Goal: Task Accomplishment & Management: Manage account settings

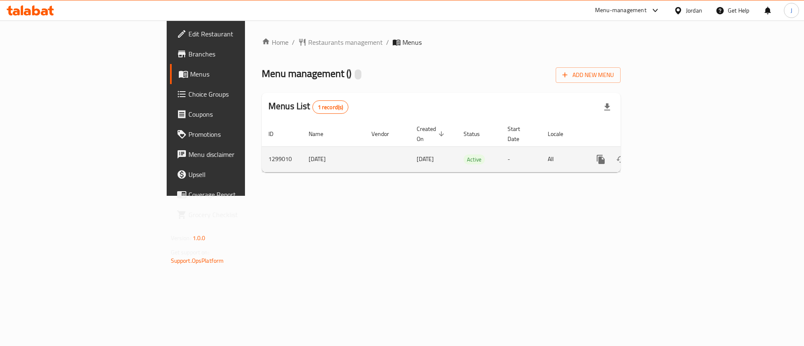
click at [665, 156] on icon "enhanced table" at bounding box center [662, 160] width 8 height 8
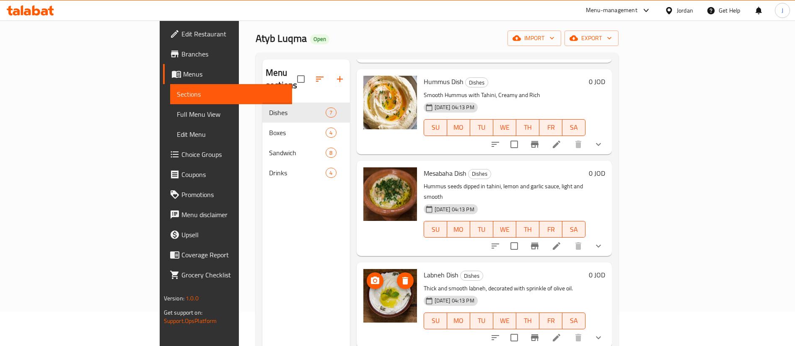
scroll to position [63, 0]
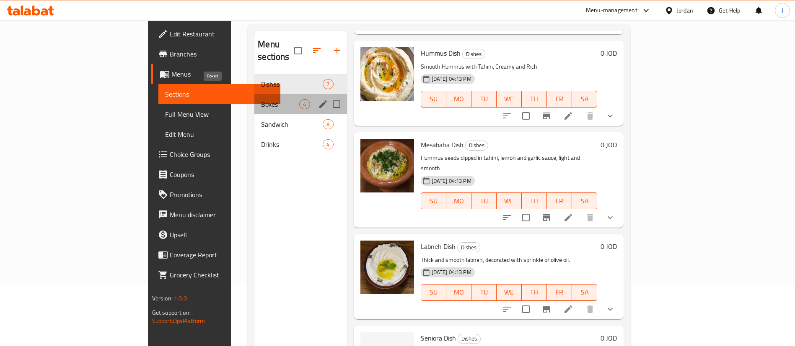
click at [261, 99] on span "Boxes" at bounding box center [280, 104] width 38 height 10
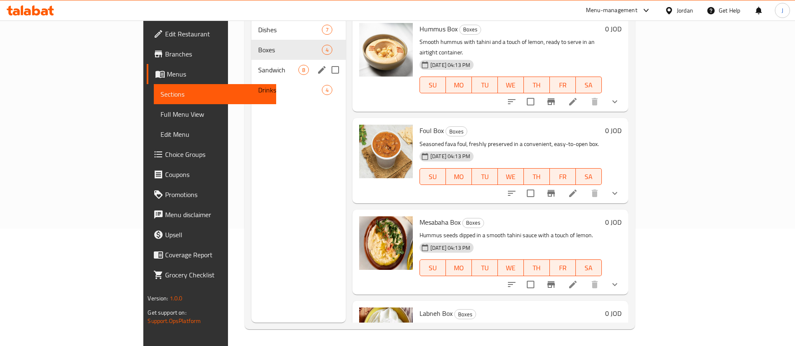
click at [258, 65] on span "Sandwich" at bounding box center [278, 70] width 40 height 10
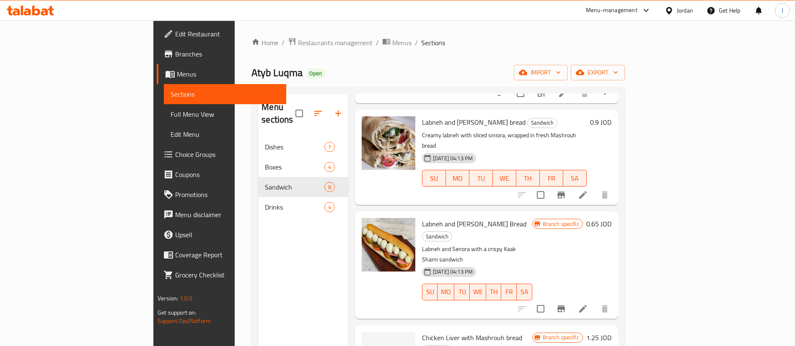
scroll to position [155, 0]
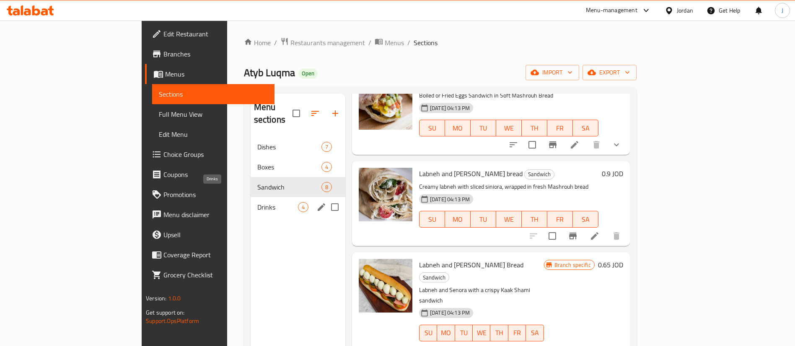
click at [257, 202] on span "Drinks" at bounding box center [277, 207] width 41 height 10
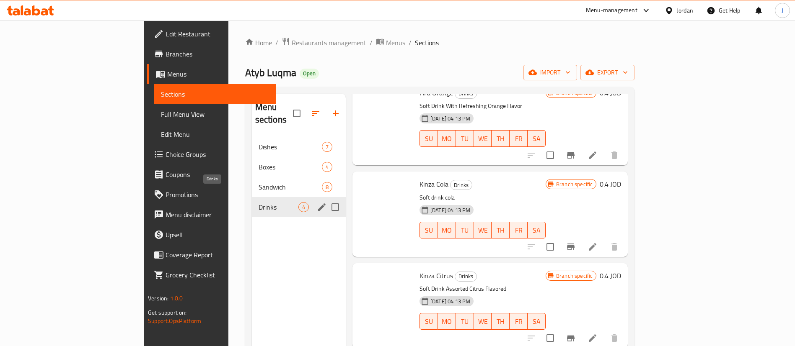
scroll to position [41, 0]
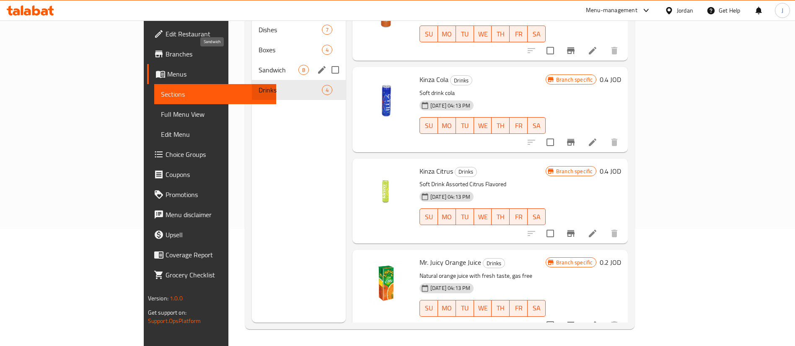
click at [258, 65] on span "Sandwich" at bounding box center [278, 70] width 40 height 10
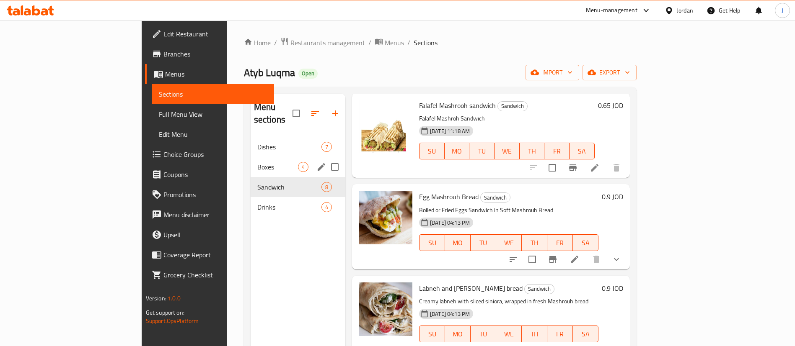
click at [257, 142] on span "Dishes" at bounding box center [289, 147] width 64 height 10
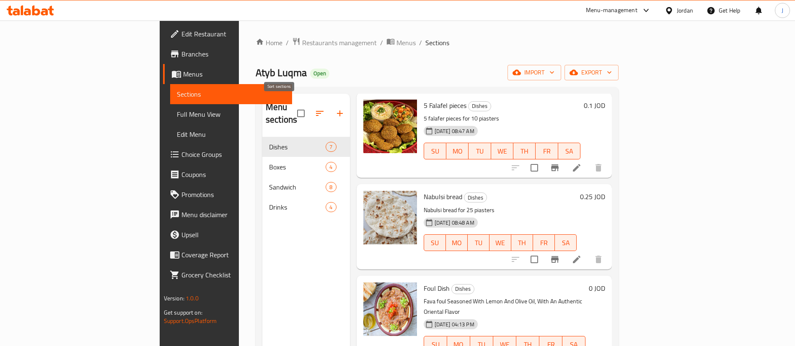
click at [316, 111] on icon "button" at bounding box center [320, 113] width 8 height 5
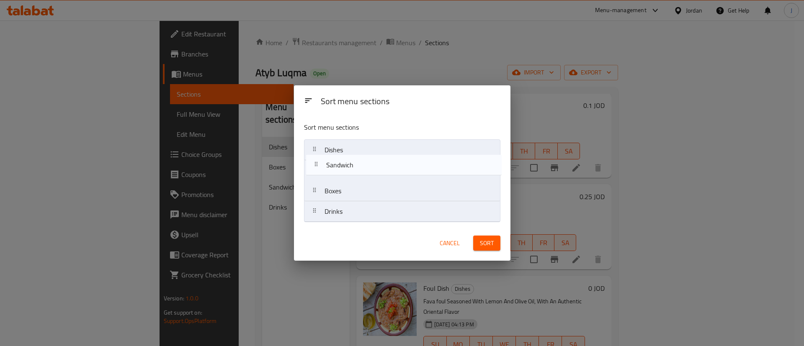
drag, startPoint x: 350, startPoint y: 189, endPoint x: 352, endPoint y: 151, distance: 37.8
click at [352, 152] on nav "Dishes Boxes Sandwich Drinks" at bounding box center [402, 180] width 196 height 83
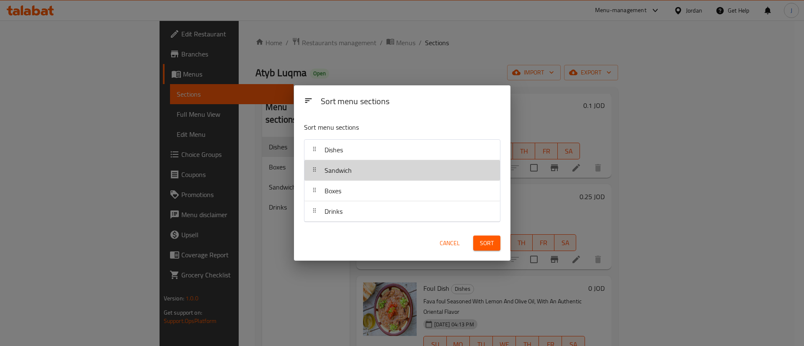
drag, startPoint x: 350, startPoint y: 168, endPoint x: 351, endPoint y: 134, distance: 34.4
click at [351, 134] on div "Sort menu sections Dishes Sandwich Boxes Drinks" at bounding box center [402, 171] width 217 height 110
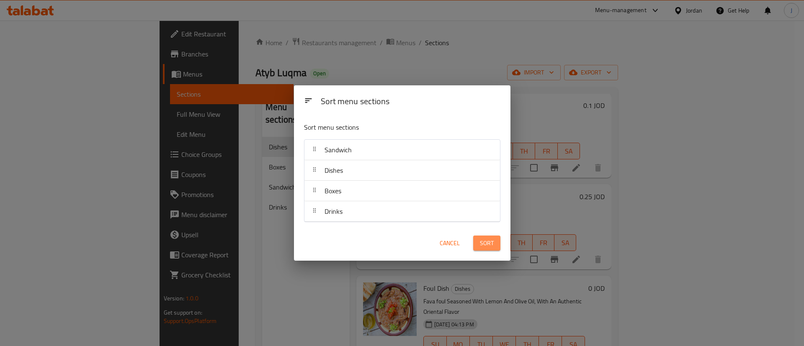
click at [486, 241] on span "Sort" at bounding box center [487, 243] width 14 height 10
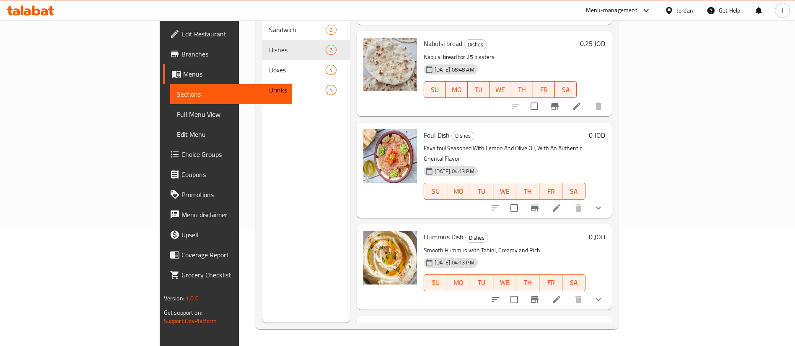
scroll to position [1, 0]
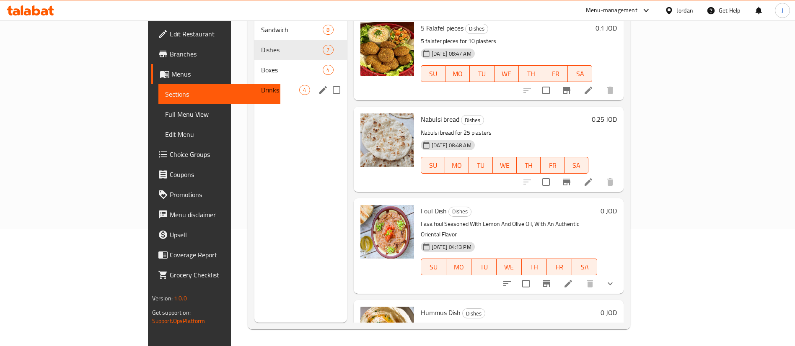
click at [261, 65] on span "Boxes" at bounding box center [292, 70] width 62 height 10
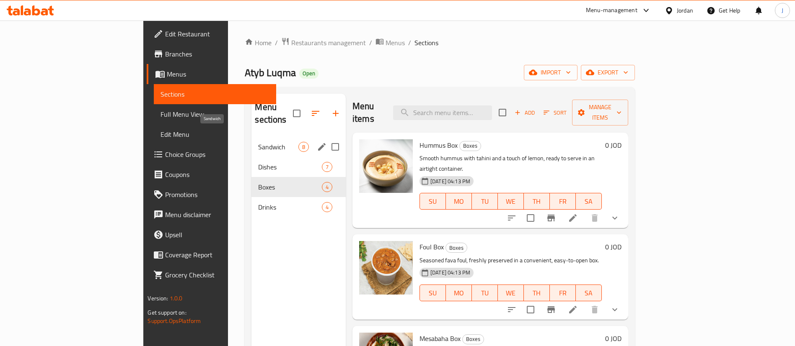
click at [258, 142] on span "Sandwich" at bounding box center [278, 147] width 40 height 10
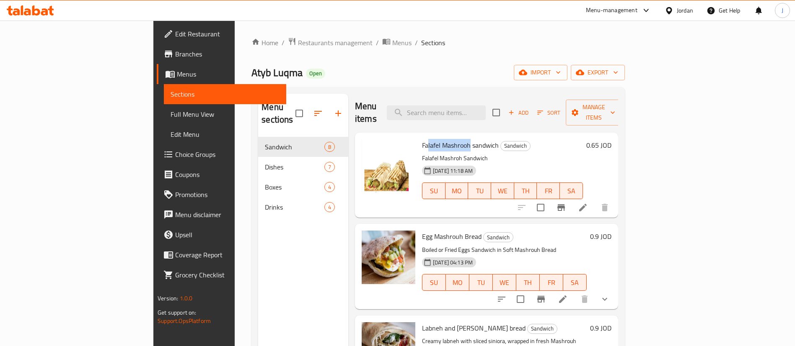
drag, startPoint x: 390, startPoint y: 132, endPoint x: 433, endPoint y: 126, distance: 43.2
click at [433, 136] on div "Falafel Mashrooh sandwich Sandwich Falafel Mashroh Sandwich [DATE] 11:18 AM SU …" at bounding box center [502, 175] width 168 height 78
click at [422, 230] on span "Egg Mashrouh Bread" at bounding box center [451, 236] width 59 height 13
click at [422, 139] on span "Falafel Mashrooh sandwich" at bounding box center [460, 145] width 77 height 13
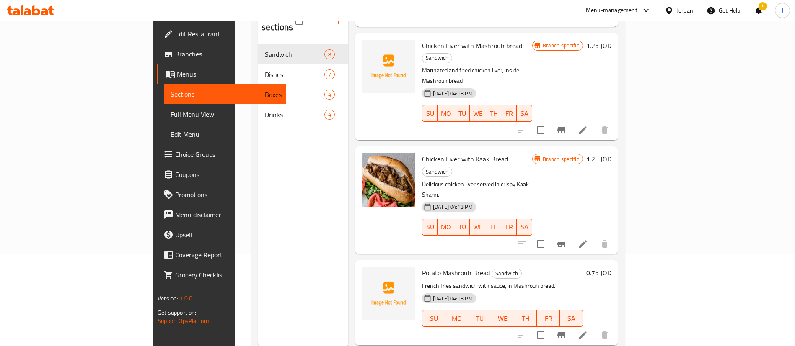
scroll to position [117, 0]
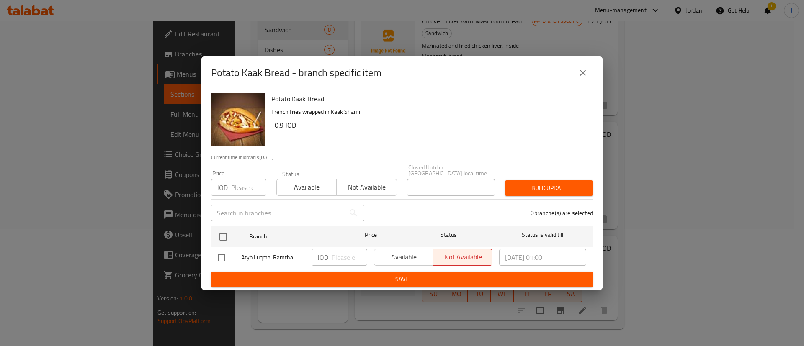
click at [586, 75] on icon "close" at bounding box center [583, 73] width 10 height 10
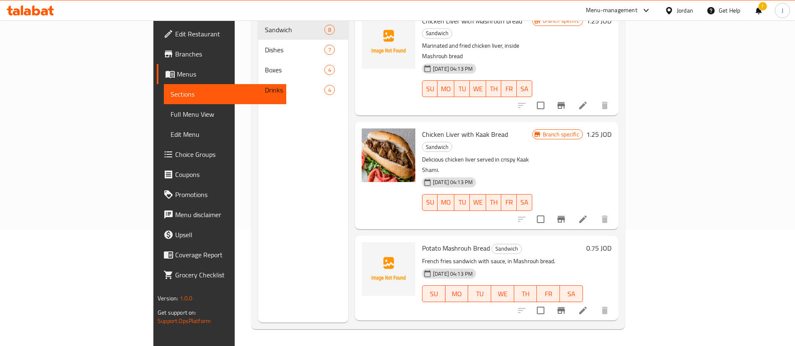
click at [611, 243] on h6 "0.75 JOD" at bounding box center [598, 249] width 25 height 12
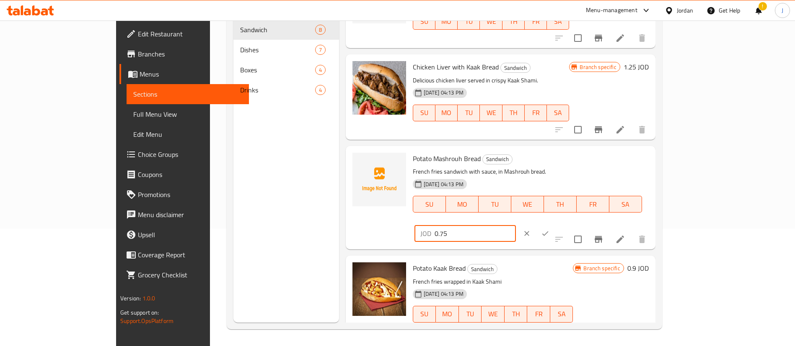
drag, startPoint x: 694, startPoint y: 159, endPoint x: 595, endPoint y: 164, distance: 99.0
click at [595, 164] on div "Potato Mashrouh Bread Sandwich French fries sandwich with sauce, in Mashrouh br…" at bounding box center [530, 198] width 243 height 97
type input "1.1"
drag, startPoint x: 743, startPoint y: 163, endPoint x: 739, endPoint y: 164, distance: 4.4
click at [549, 230] on icon "ok" at bounding box center [545, 234] width 8 height 8
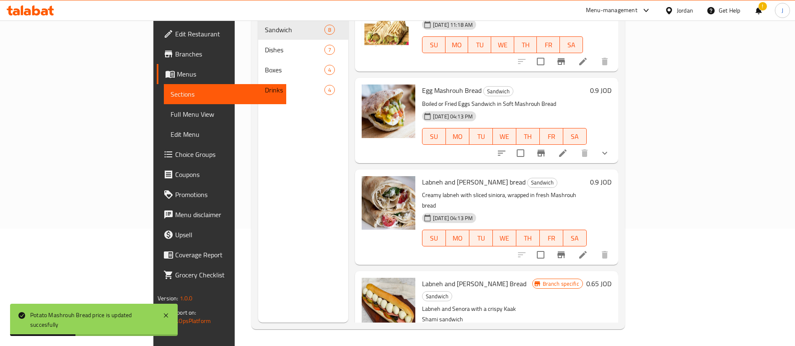
scroll to position [0, 0]
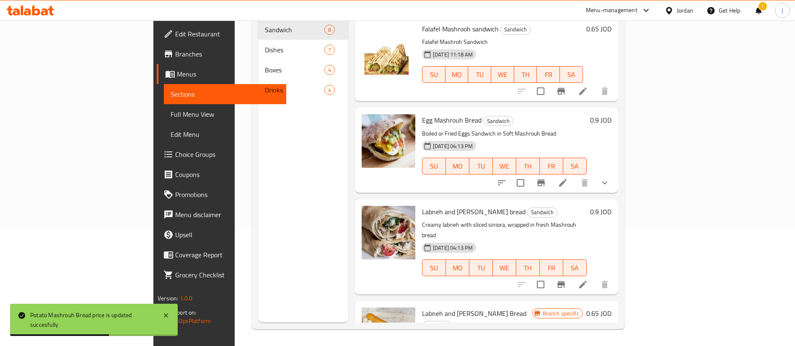
click at [611, 206] on h6 "0.9 JOD" at bounding box center [600, 212] width 21 height 12
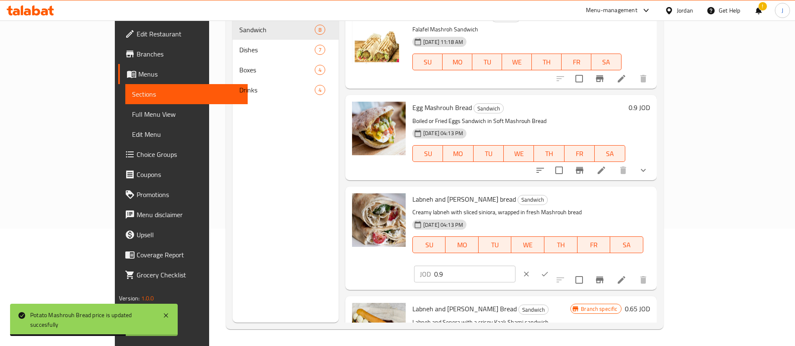
drag, startPoint x: 688, startPoint y: 203, endPoint x: 389, endPoint y: 207, distance: 298.7
click at [409, 206] on div "Labneh and Siniora Mashrouh bread Sandwich Creamy labneh with sliced siniora, w…" at bounding box center [531, 238] width 244 height 97
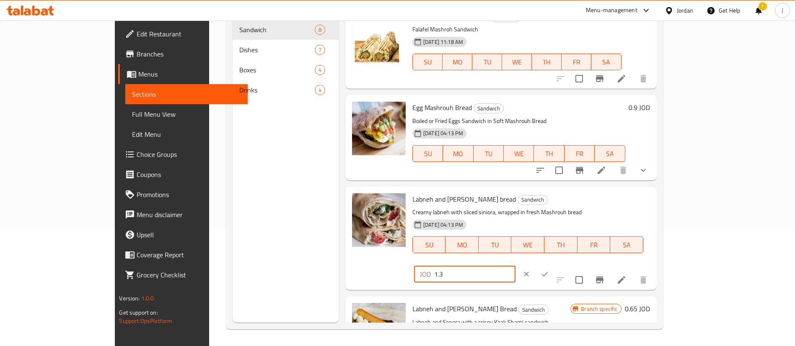
type input "1.3"
drag, startPoint x: 741, startPoint y: 200, endPoint x: 735, endPoint y: 196, distance: 7.3
click at [549, 270] on icon "ok" at bounding box center [544, 274] width 8 height 8
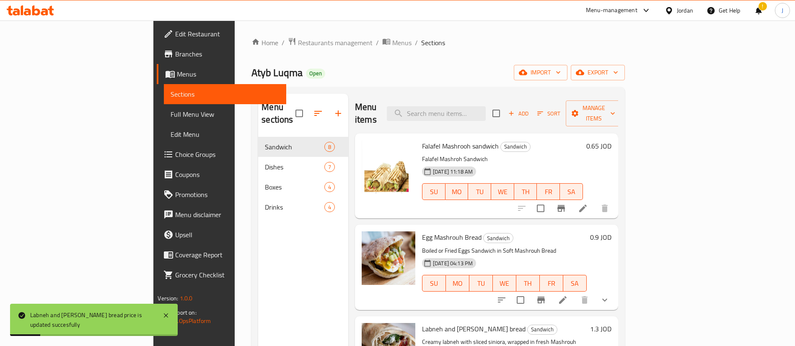
click at [611, 140] on h6 "0.65 JOD" at bounding box center [598, 146] width 25 height 12
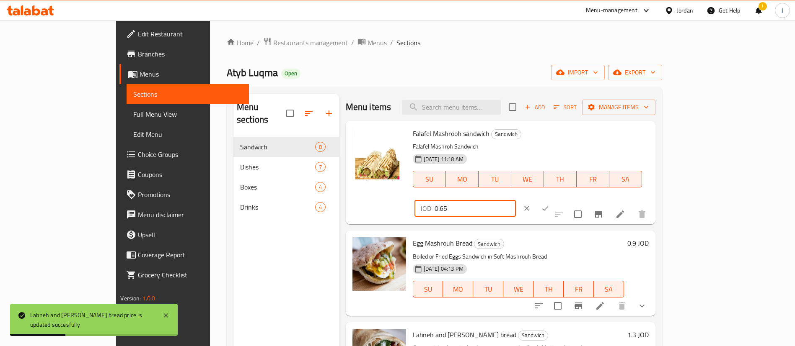
drag, startPoint x: 665, startPoint y: 134, endPoint x: 433, endPoint y: 132, distance: 232.0
click at [437, 132] on div "Falafel Mashrooh sandwich Sandwich Falafel Mashroh Sandwich [DATE] 11:18 AM SU …" at bounding box center [530, 172] width 243 height 97
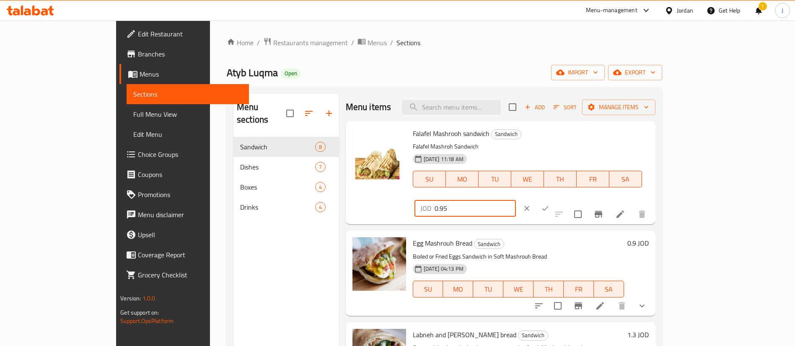
type input "0.95"
click at [554, 199] on button "ok" at bounding box center [545, 208] width 18 height 18
